Goal: Information Seeking & Learning: Find specific fact

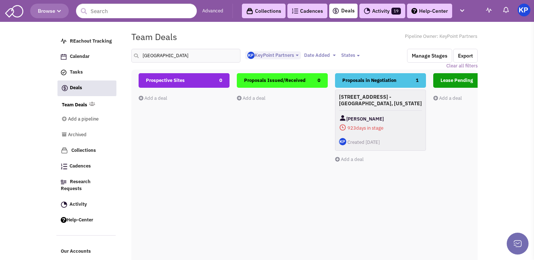
select select "1900"
select select
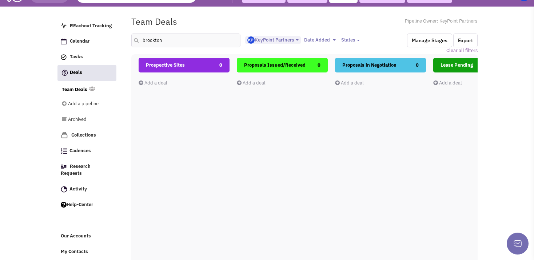
scroll to position [17, 0]
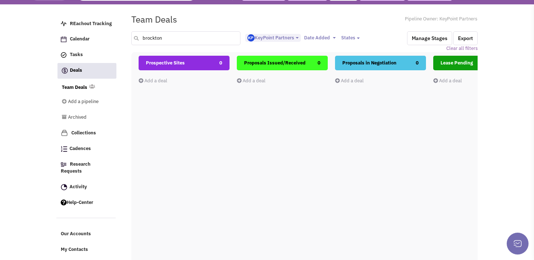
click at [161, 39] on input "brockton" at bounding box center [185, 38] width 109 height 14
type input "belle"
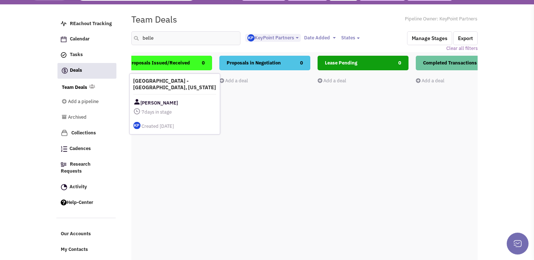
scroll to position [0, 104]
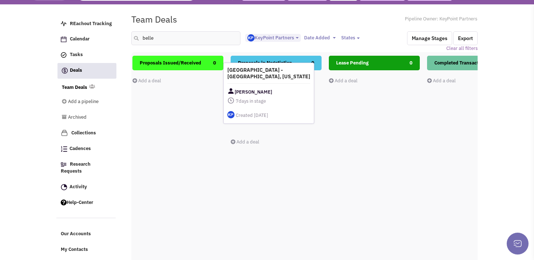
drag, startPoint x: 414, startPoint y: 103, endPoint x: 289, endPoint y: 99, distance: 124.4
click at [289, 96] on div "[PERSON_NAME]" at bounding box center [268, 91] width 83 height 9
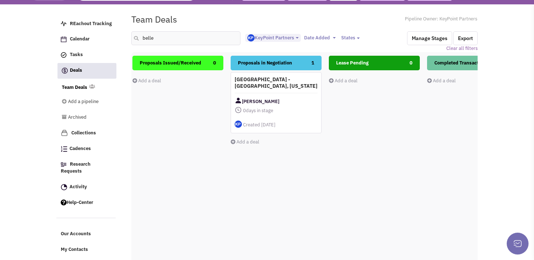
click at [415, 148] on div "Lease Pending 0 Add a deal Total: $ 0" at bounding box center [374, 185] width 91 height 258
click at [256, 82] on h4 "[GEOGRAPHIC_DATA] - [GEOGRAPHIC_DATA], [US_STATE]" at bounding box center [276, 81] width 83 height 13
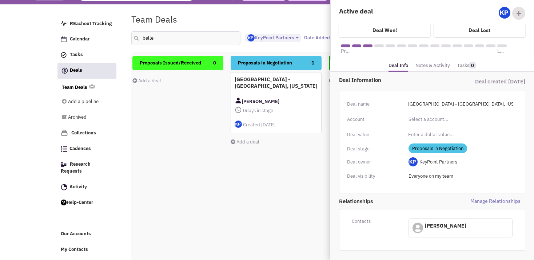
click at [415, 63] on link "Notes & Activity" at bounding box center [432, 65] width 35 height 11
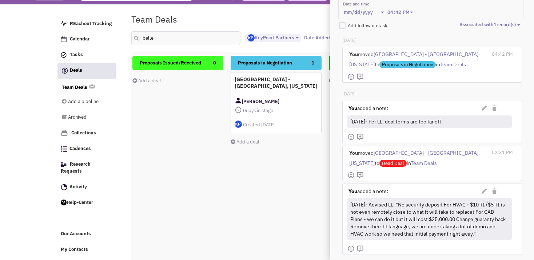
scroll to position [152, 0]
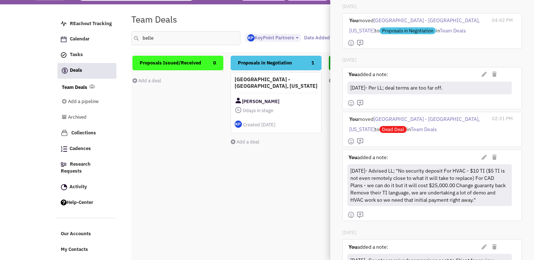
drag, startPoint x: 351, startPoint y: 167, endPoint x: 371, endPoint y: 206, distance: 43.9
click at [371, 205] on div "[DATE]- Advised LL; "No security deposit For HVAC - $10 TI ($5 TI is not even r…" at bounding box center [429, 185] width 160 height 40
copy div "[DATE]- Advised LL; "No security deposit For HVAC - $10 TI ($5 TI is not even r…"
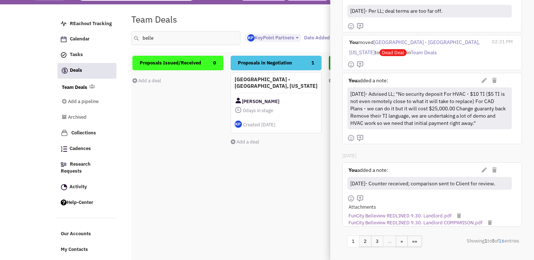
scroll to position [234, 0]
click at [386, 190] on div "You added a note: (Private) You added a note: [DATE]- Counter received; compari…" at bounding box center [431, 183] width 169 height 41
drag, startPoint x: 351, startPoint y: 183, endPoint x: 500, endPoint y: 185, distance: 148.7
click at [500, 185] on div "[DATE]- Counter received; comparison sent to Client for review." at bounding box center [429, 183] width 160 height 11
copy div "[DATE]- Counter received; comparison sent to Client for review."
